Goal: Task Accomplishment & Management: Complete application form

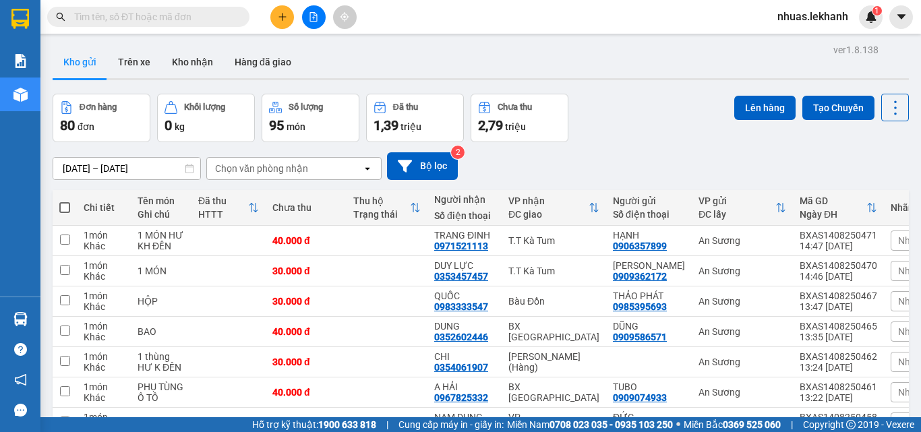
click at [128, 13] on input "text" at bounding box center [153, 16] width 159 height 15
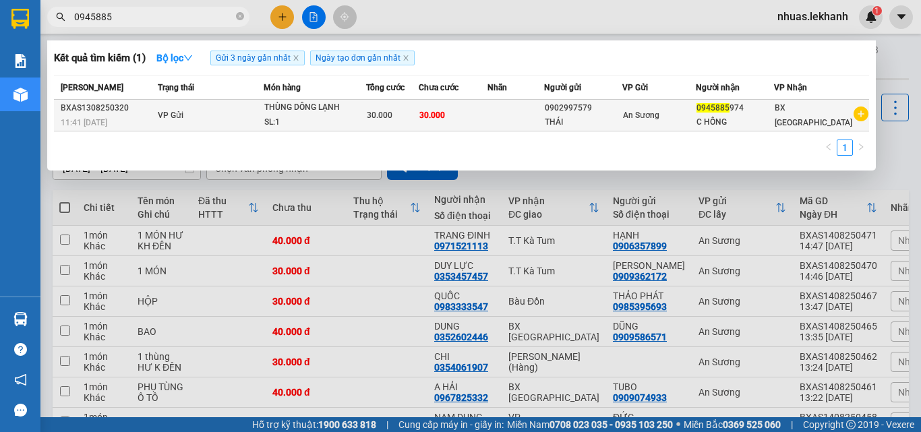
type input "0945885"
click at [622, 118] on div "THÁI" at bounding box center [584, 122] width 78 height 14
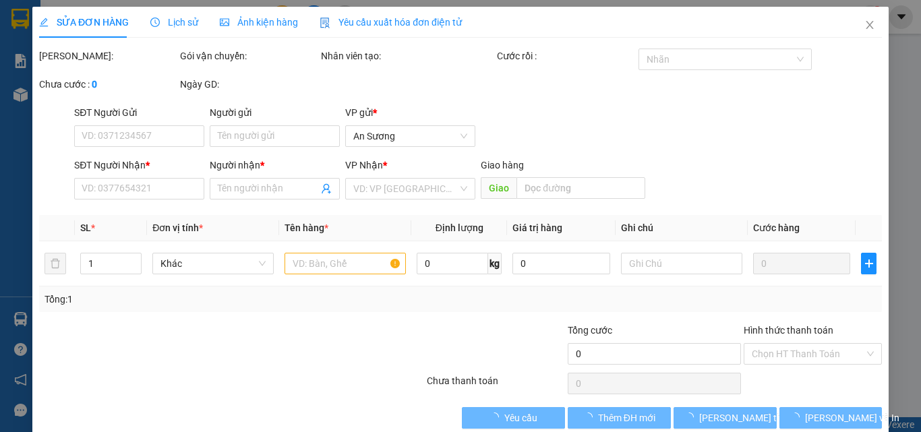
type input "0902997579"
type input "THÁI"
type input "0945885974"
type input "C HỒNG"
type input "30.000"
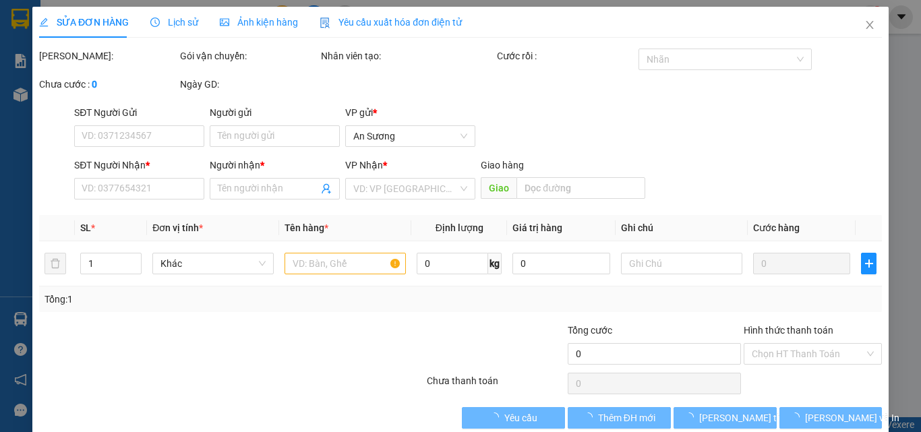
type input "30.000"
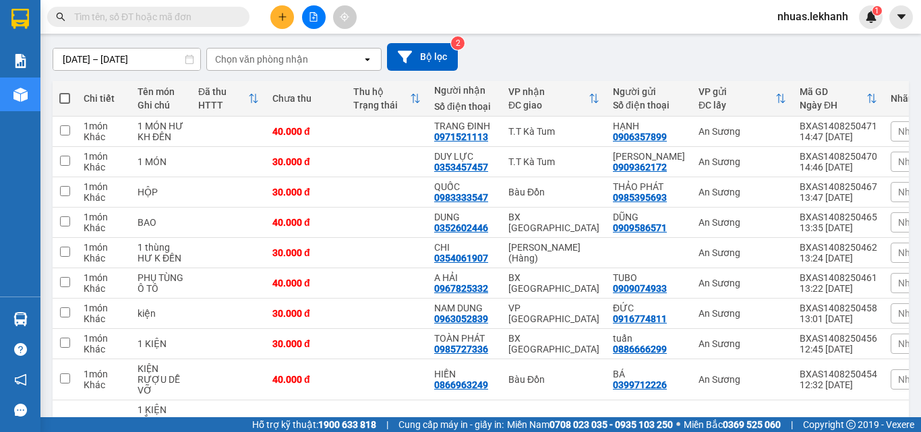
scroll to position [67, 0]
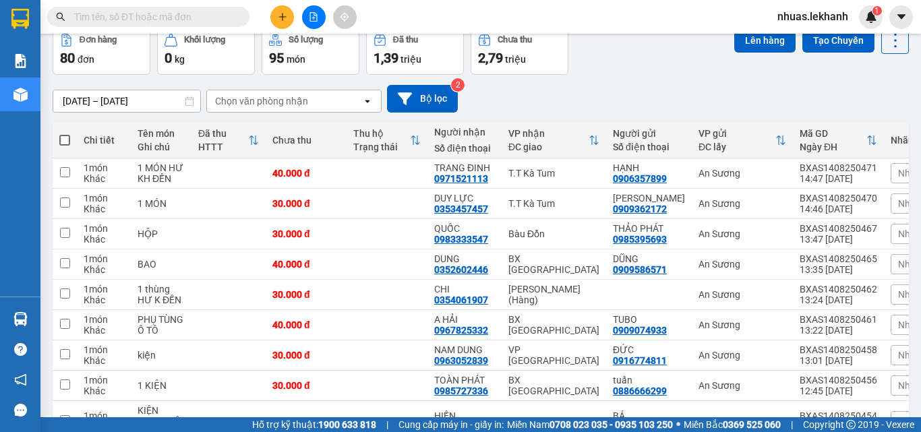
click at [194, 16] on input "text" at bounding box center [153, 16] width 159 height 15
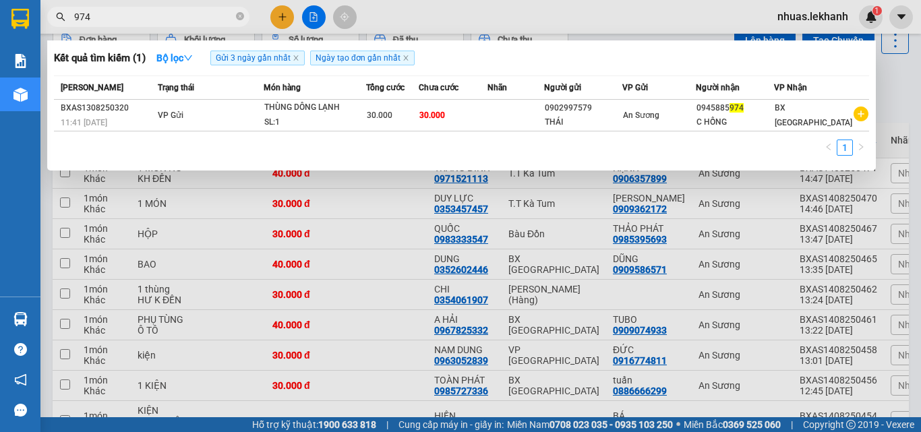
type input "974"
click at [270, 96] on th "Món hàng" at bounding box center [315, 88] width 102 height 24
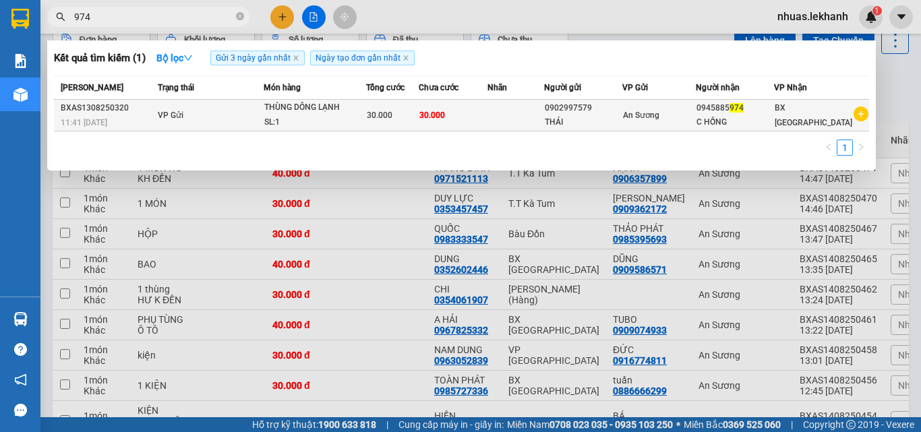
click at [250, 111] on td "VP Gửi" at bounding box center [208, 116] width 109 height 32
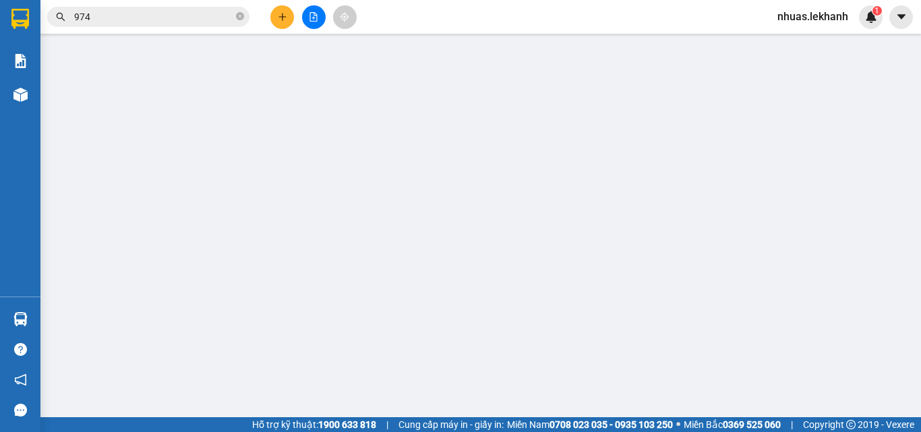
type input "0902997579"
type input "THÁI"
type input "0945885974"
type input "C HỒNG"
type input "30.000"
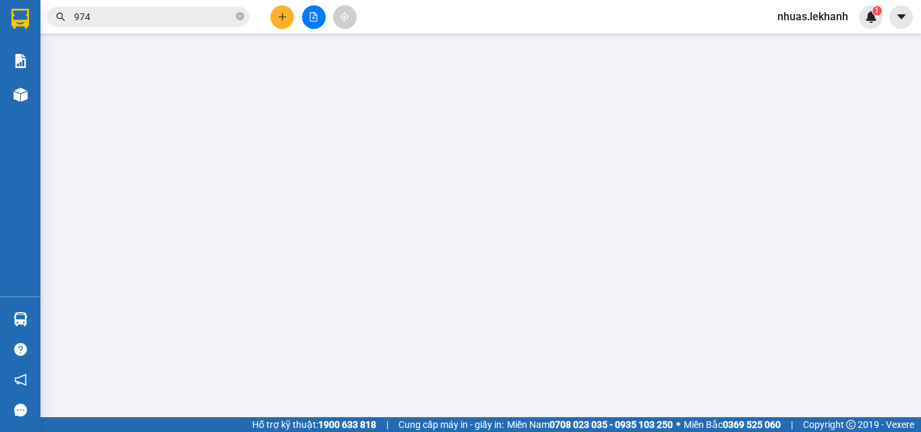
type input "30.000"
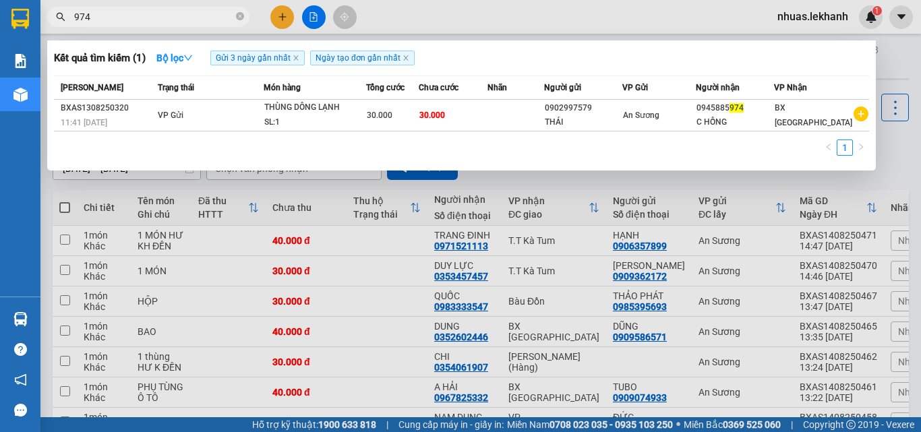
click at [240, 13] on icon "close-circle" at bounding box center [240, 16] width 8 height 8
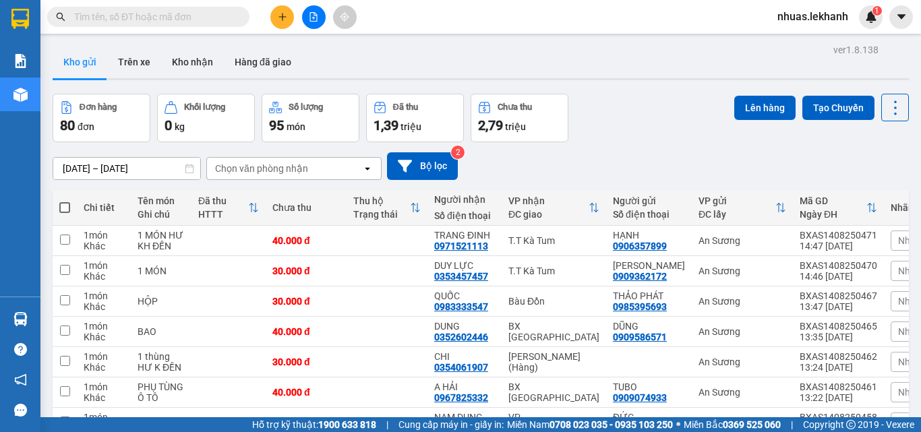
click at [187, 31] on div "Kết quả tìm kiếm ( 1 ) Bộ lọc Gửi 3 ngày gần nhất Ngày tạo đơn gần nhất Mã ĐH T…" at bounding box center [460, 17] width 921 height 34
click at [192, 10] on input "text" at bounding box center [153, 16] width 159 height 15
click at [232, 14] on input "text" at bounding box center [153, 16] width 159 height 15
click at [232, 24] on span at bounding box center [148, 17] width 202 height 20
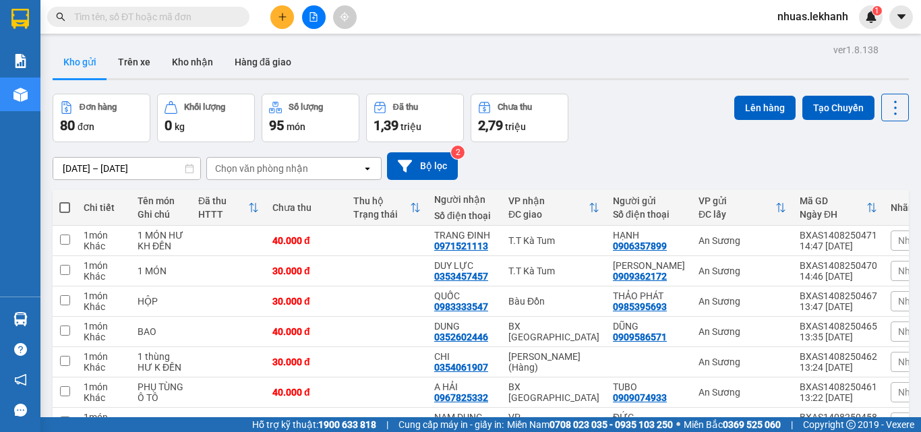
click at [190, 10] on input "text" at bounding box center [153, 16] width 159 height 15
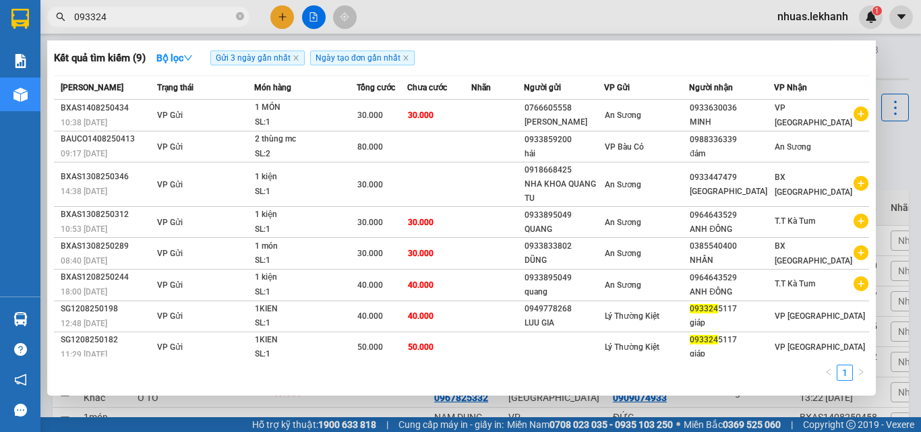
type input "0933245"
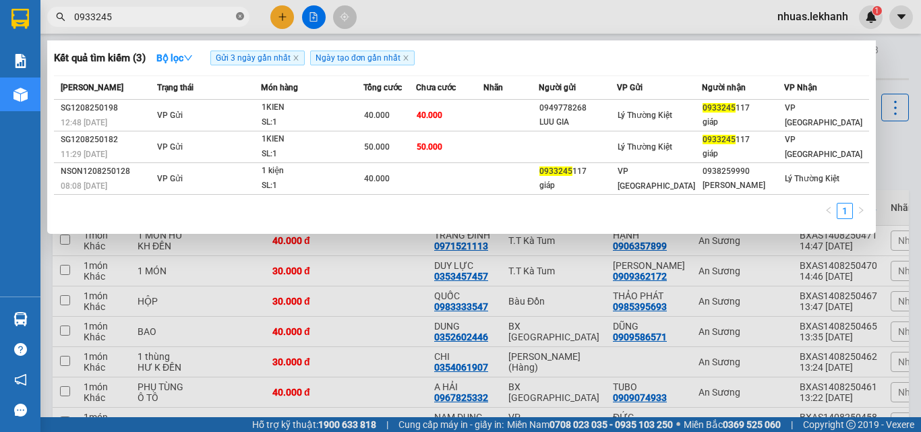
click at [237, 15] on icon "close-circle" at bounding box center [240, 16] width 8 height 8
